Goal: Use online tool/utility: Utilize a website feature to perform a specific function

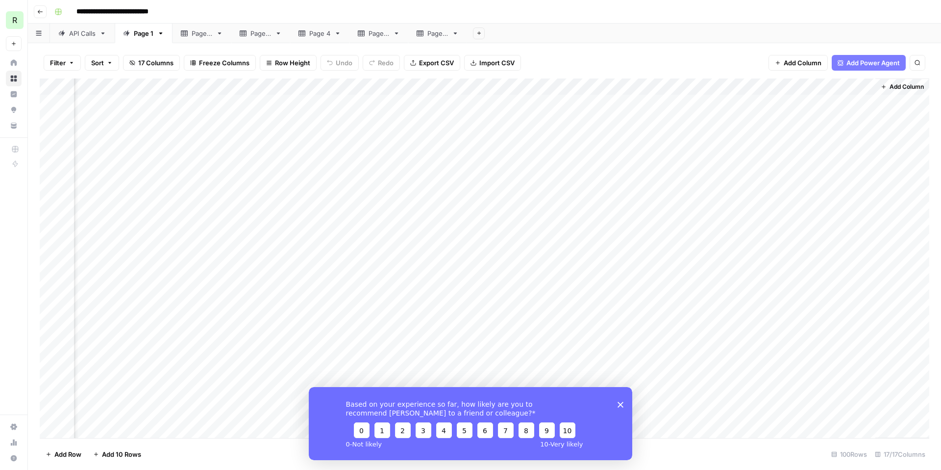
click at [623, 405] on polygon "Close survey" at bounding box center [621, 404] width 6 height 6
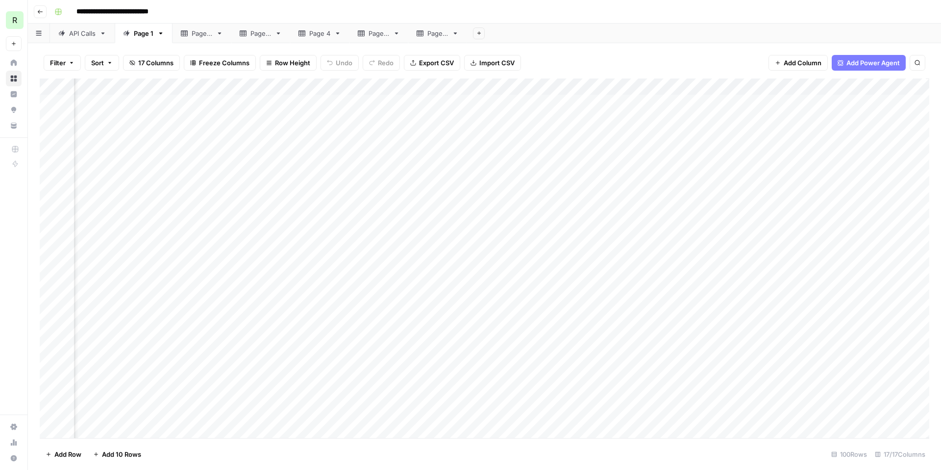
scroll to position [0, 720]
click at [655, 186] on div "Add Column" at bounding box center [485, 257] width 890 height 359
click at [689, 185] on div "Add Column" at bounding box center [485, 257] width 890 height 359
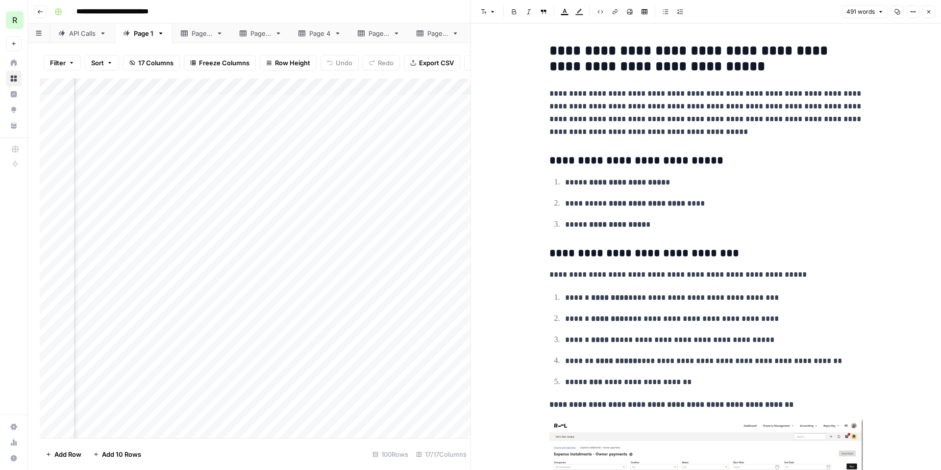
click at [457, 16] on div "**********" at bounding box center [490, 12] width 881 height 16
click at [930, 9] on icon "button" at bounding box center [929, 12] width 6 height 6
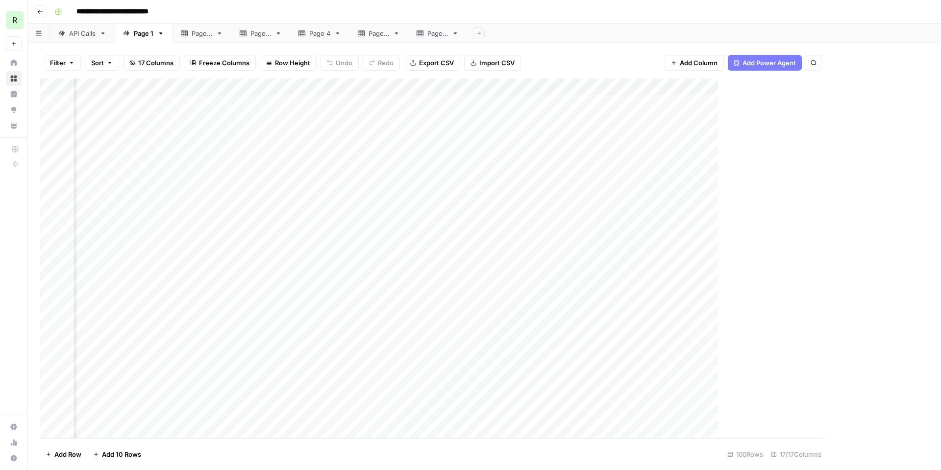
scroll to position [0, 708]
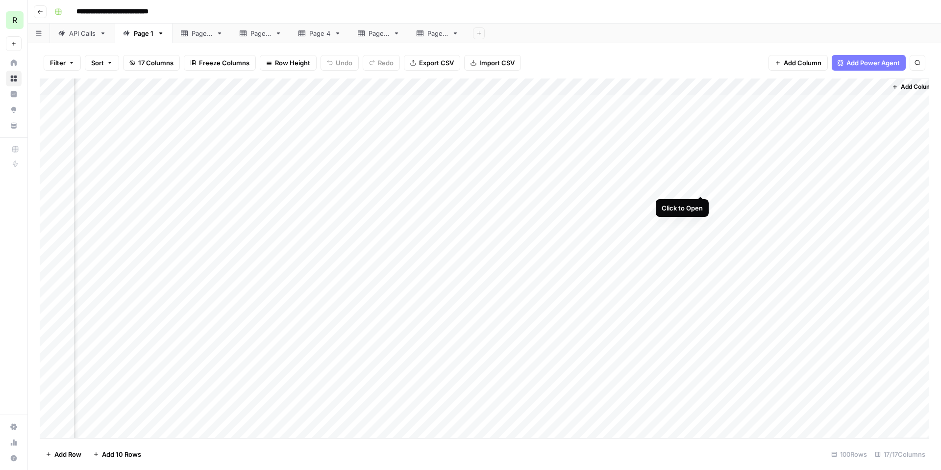
click at [700, 184] on div "Add Column" at bounding box center [485, 257] width 890 height 359
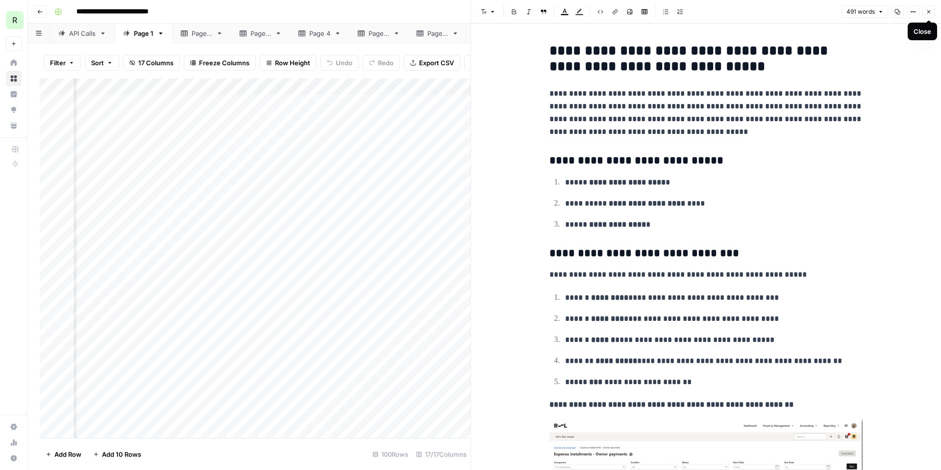
click at [930, 10] on icon "button" at bounding box center [929, 12] width 6 height 6
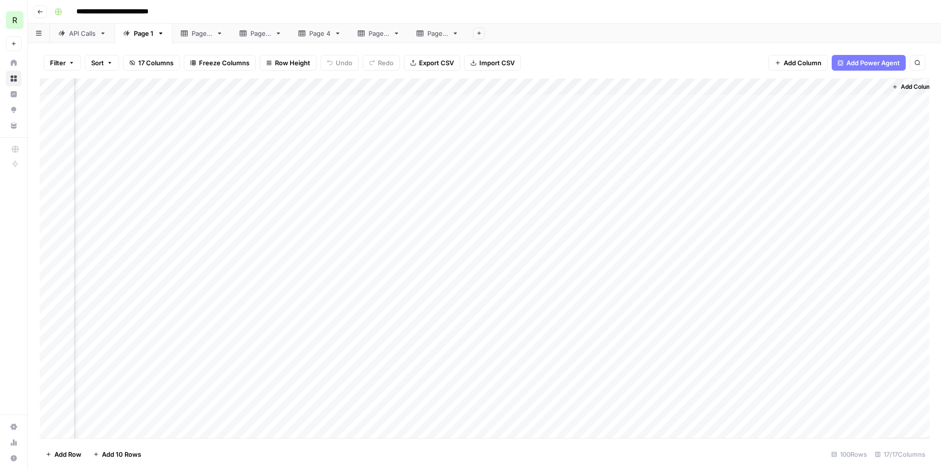
click at [753, 185] on div "Add Column" at bounding box center [485, 257] width 890 height 359
click at [753, 200] on div "Add Column" at bounding box center [485, 257] width 890 height 359
click at [754, 219] on div "Add Column" at bounding box center [485, 257] width 890 height 359
click at [754, 235] on div "Add Column" at bounding box center [485, 257] width 890 height 359
click at [753, 251] on div "Add Column" at bounding box center [485, 257] width 890 height 359
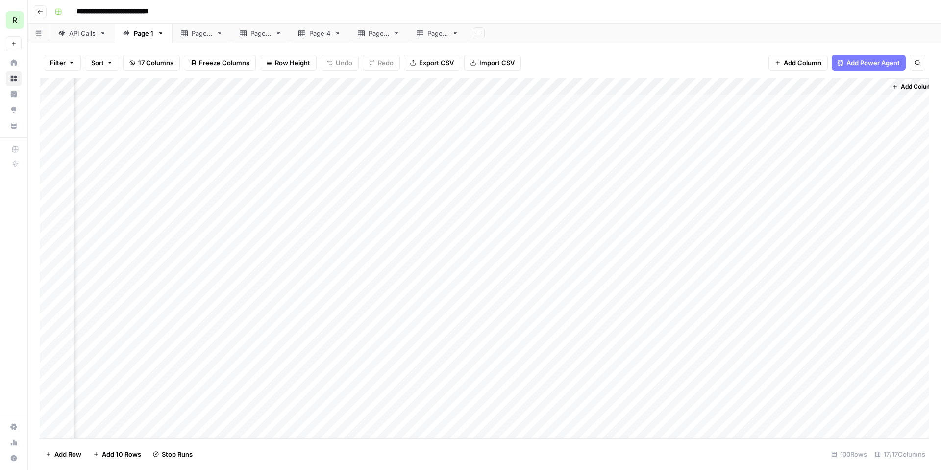
click at [752, 266] on div "Add Column" at bounding box center [485, 257] width 890 height 359
click at [753, 285] on div "Add Column" at bounding box center [485, 257] width 890 height 359
click at [752, 301] on div "Add Column" at bounding box center [485, 257] width 890 height 359
click at [752, 318] on div "Add Column" at bounding box center [485, 257] width 890 height 359
click at [752, 334] on div "Add Column" at bounding box center [485, 257] width 890 height 359
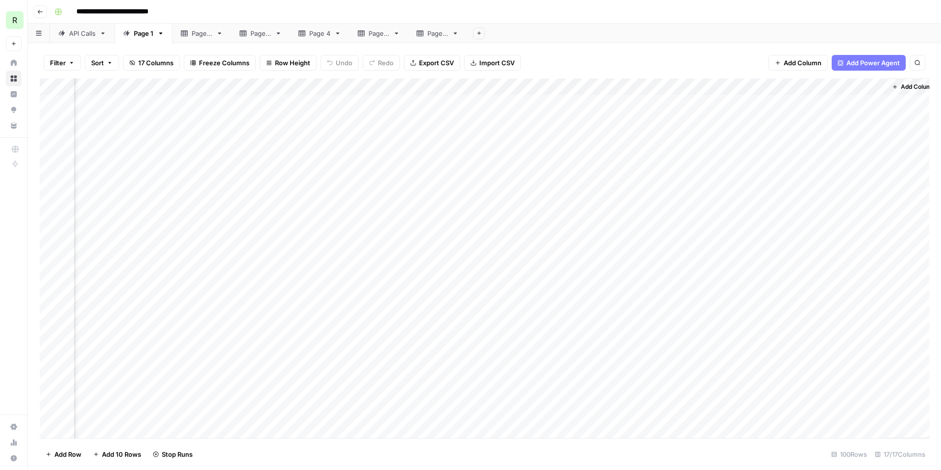
click at [753, 351] on div "Add Column" at bounding box center [485, 257] width 890 height 359
click at [754, 369] on div "Add Column" at bounding box center [485, 257] width 890 height 359
click at [789, 318] on div "Add Column" at bounding box center [485, 257] width 890 height 359
click at [671, 370] on div "Add Column" at bounding box center [485, 257] width 890 height 359
click at [700, 369] on div "Add Column" at bounding box center [485, 257] width 890 height 359
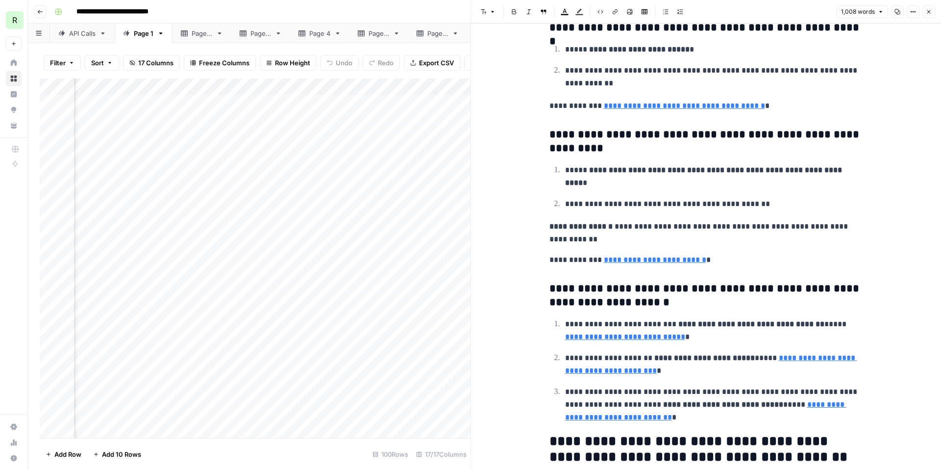
scroll to position [794, 0]
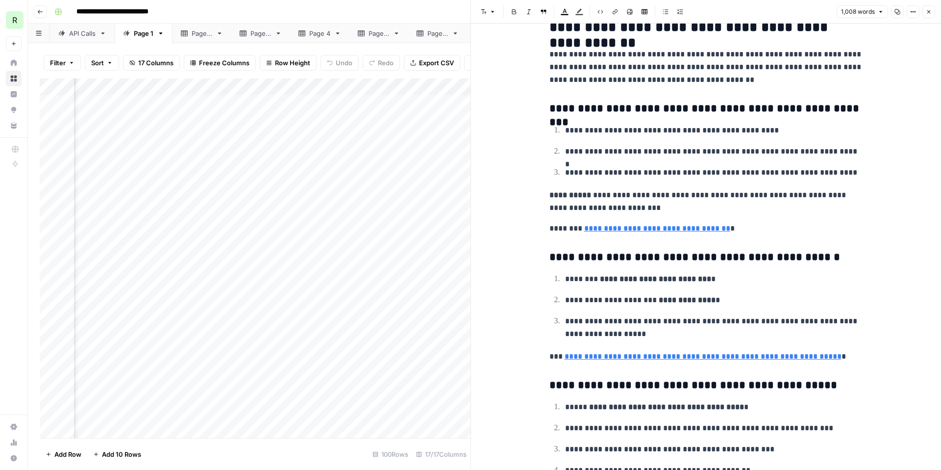
click at [934, 12] on button "Close" at bounding box center [929, 11] width 13 height 13
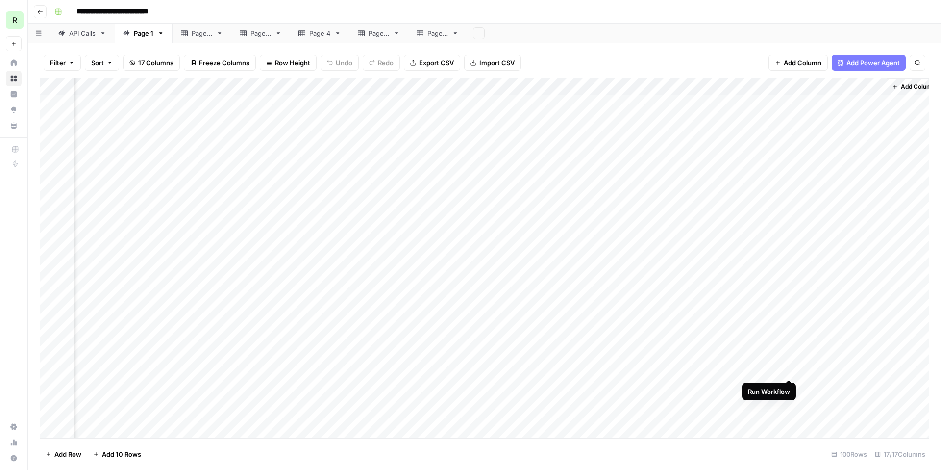
click at [787, 370] on div "Add Column" at bounding box center [485, 257] width 890 height 359
click at [684, 316] on div "Add Column" at bounding box center [485, 257] width 890 height 359
click at [721, 319] on div "Add Column" at bounding box center [485, 257] width 890 height 359
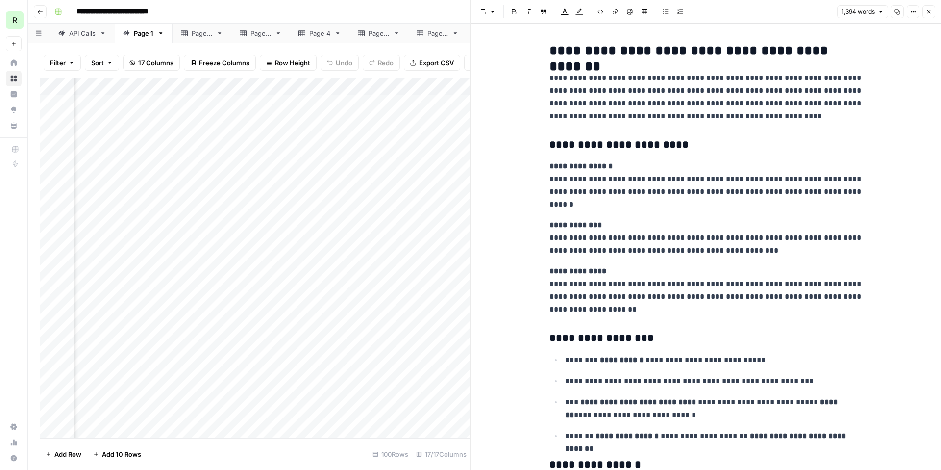
click at [933, 11] on button "Close" at bounding box center [929, 11] width 13 height 13
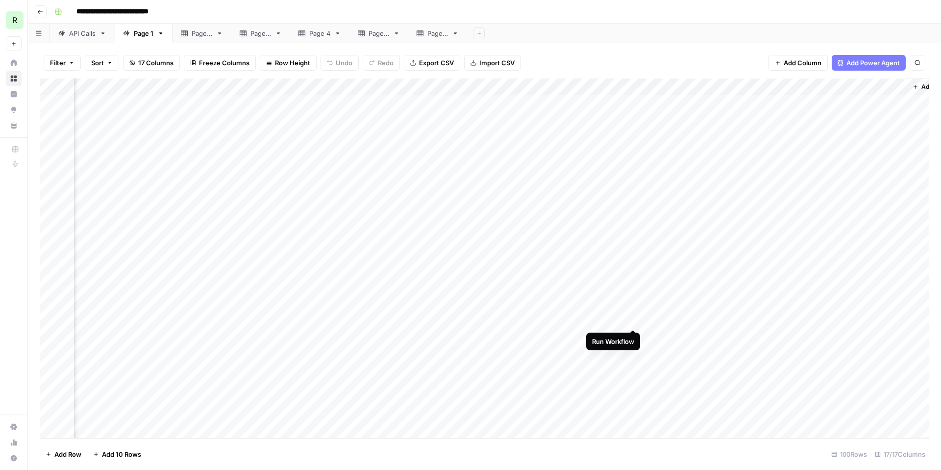
click at [633, 318] on div "Add Column" at bounding box center [485, 257] width 890 height 359
click at [796, 318] on div "Add Column" at bounding box center [485, 257] width 890 height 359
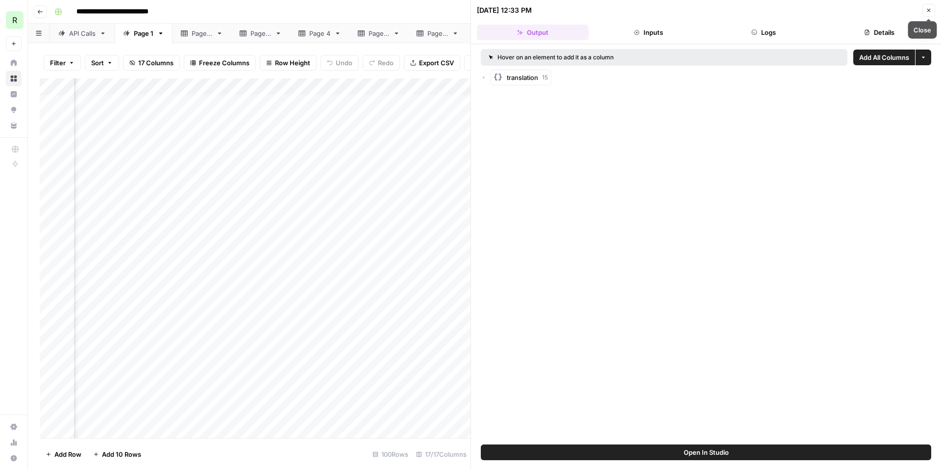
click at [930, 9] on icon "button" at bounding box center [929, 10] width 6 height 6
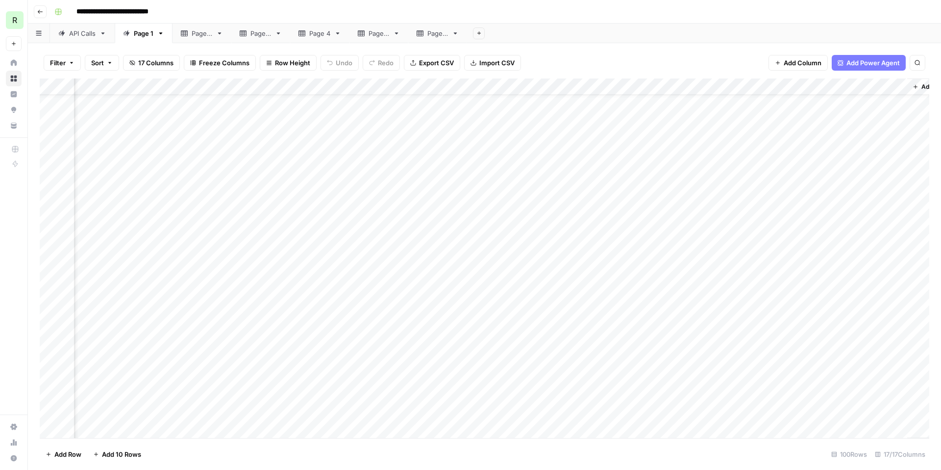
scroll to position [32, 687]
click at [774, 352] on div "Add Column" at bounding box center [485, 257] width 890 height 359
click at [691, 353] on div "Add Column" at bounding box center [485, 257] width 890 height 359
click at [721, 352] on div "Add Column" at bounding box center [485, 257] width 890 height 359
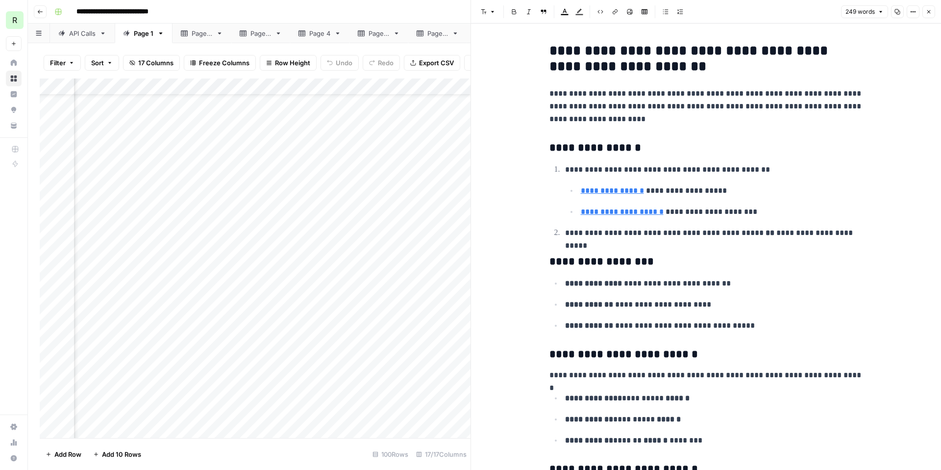
click at [932, 13] on button "Close" at bounding box center [929, 11] width 13 height 13
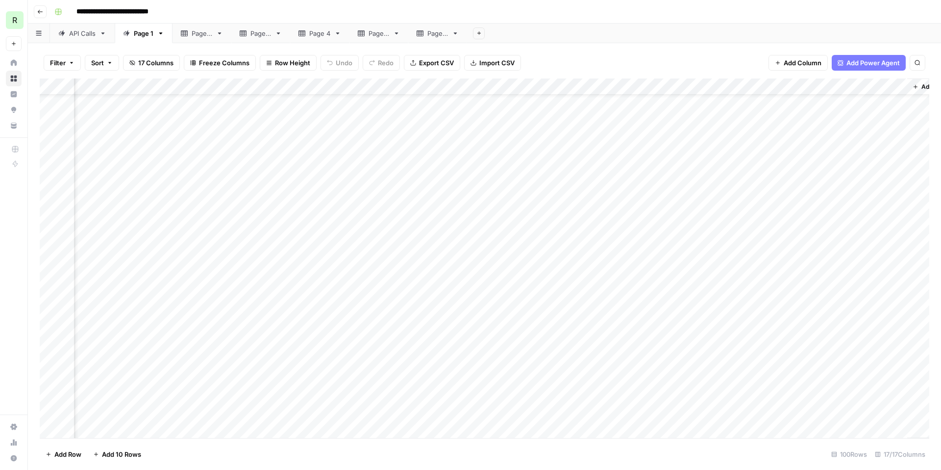
click at [776, 369] on div "Add Column" at bounding box center [485, 257] width 890 height 359
click at [772, 385] on div "Add Column" at bounding box center [485, 257] width 890 height 359
click at [773, 401] on div "Add Column" at bounding box center [485, 257] width 890 height 359
click at [775, 420] on div "Add Column" at bounding box center [485, 257] width 890 height 359
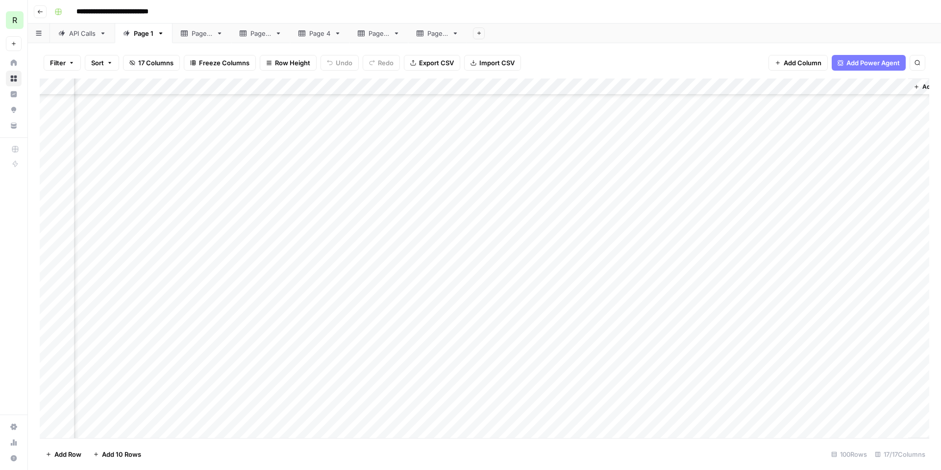
click at [622, 87] on div "Add Column" at bounding box center [485, 257] width 890 height 359
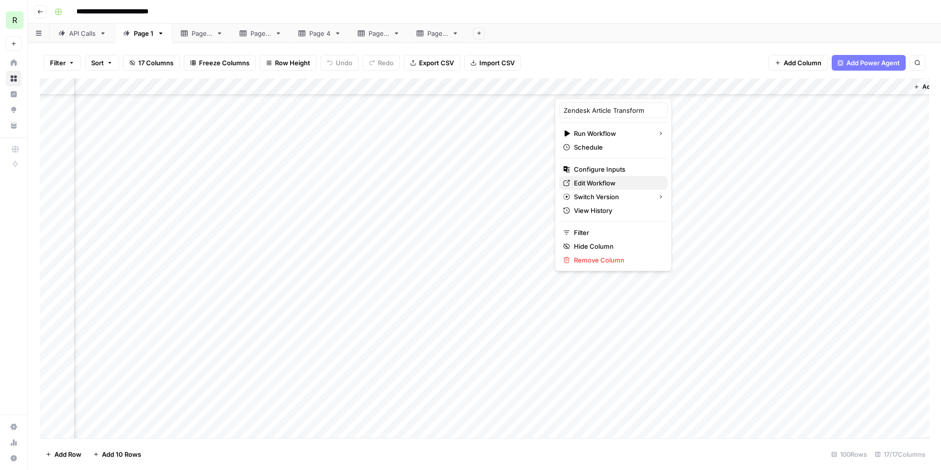
click at [600, 188] on link "Edit Workflow" at bounding box center [613, 183] width 108 height 14
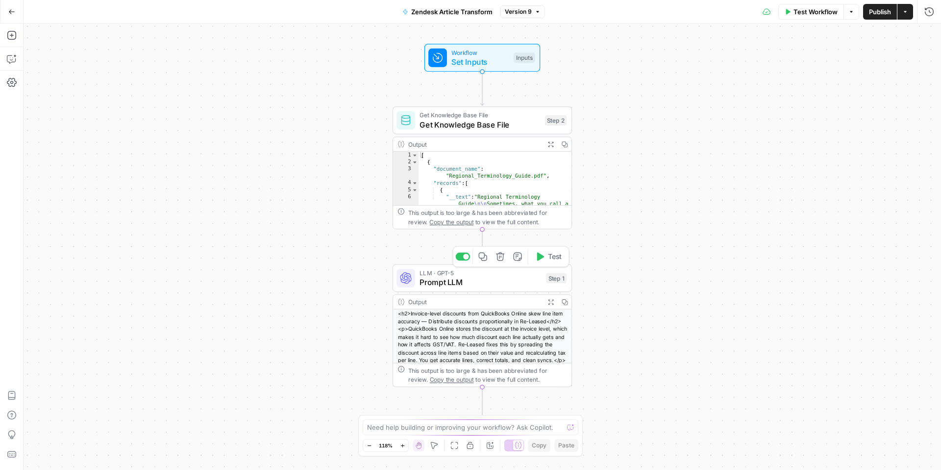
click at [510, 281] on span "Prompt LLM" at bounding box center [481, 282] width 122 height 12
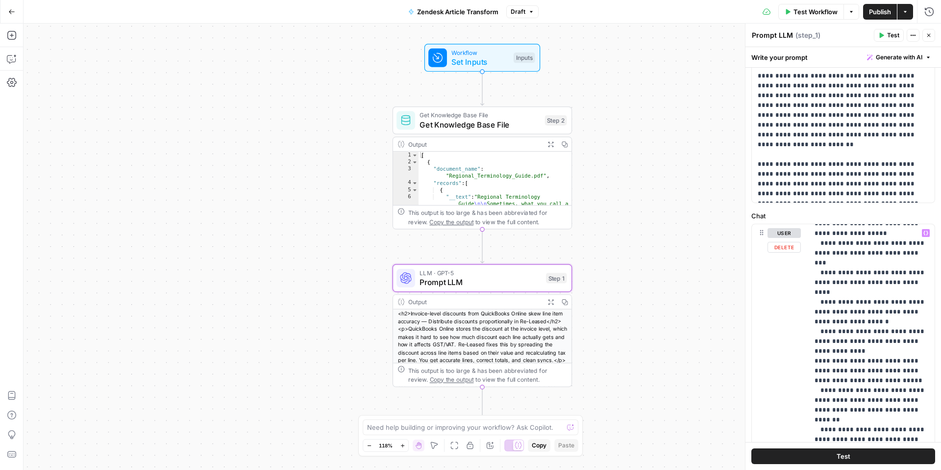
scroll to position [312, 0]
click at [897, 56] on span "Generate with AI" at bounding box center [899, 57] width 47 height 9
click at [866, 101] on span "Refine" at bounding box center [884, 102] width 78 height 10
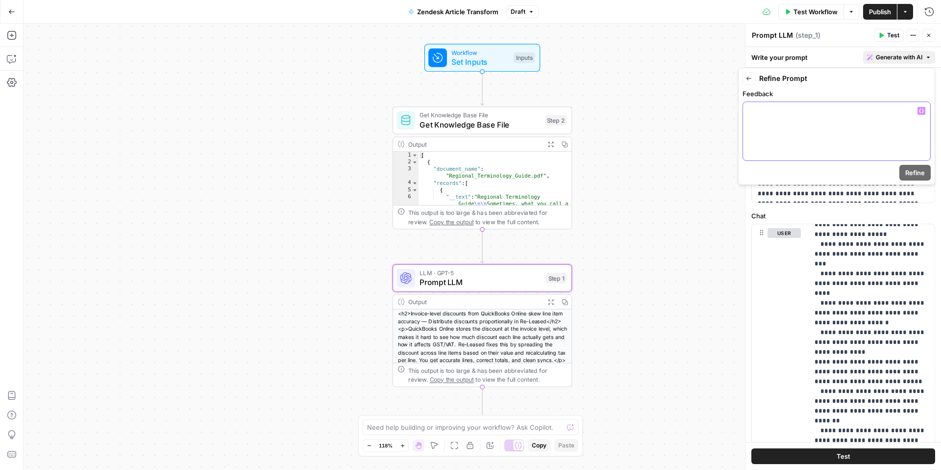
click at [817, 132] on div at bounding box center [836, 131] width 187 height 58
click at [905, 168] on span "Refine" at bounding box center [915, 173] width 20 height 10
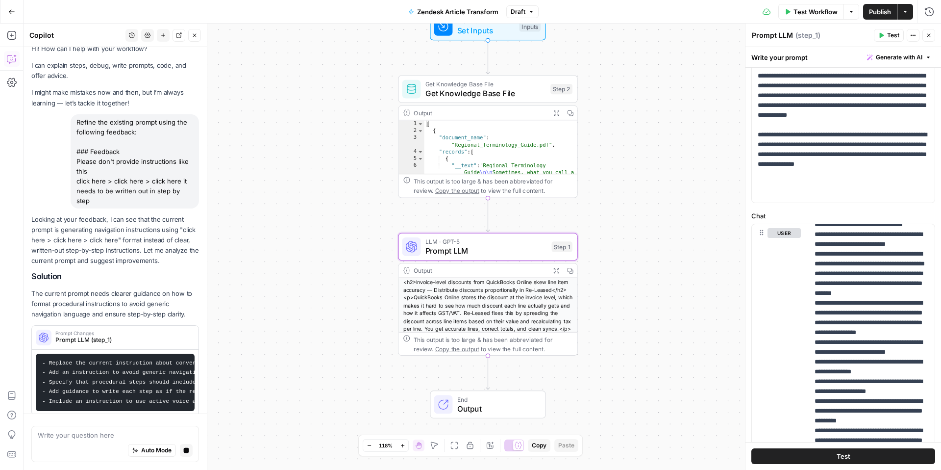
scroll to position [0, 0]
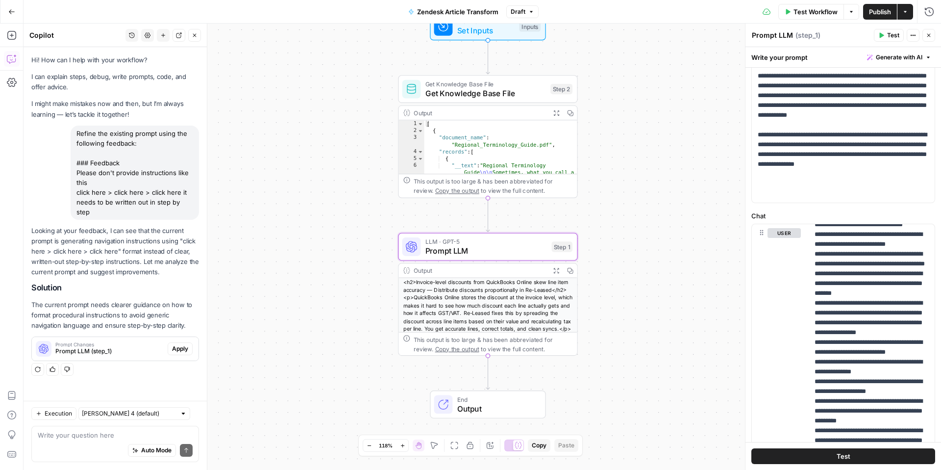
click at [181, 344] on span "Apply" at bounding box center [180, 348] width 16 height 9
